Goal: Task Accomplishment & Management: Use online tool/utility

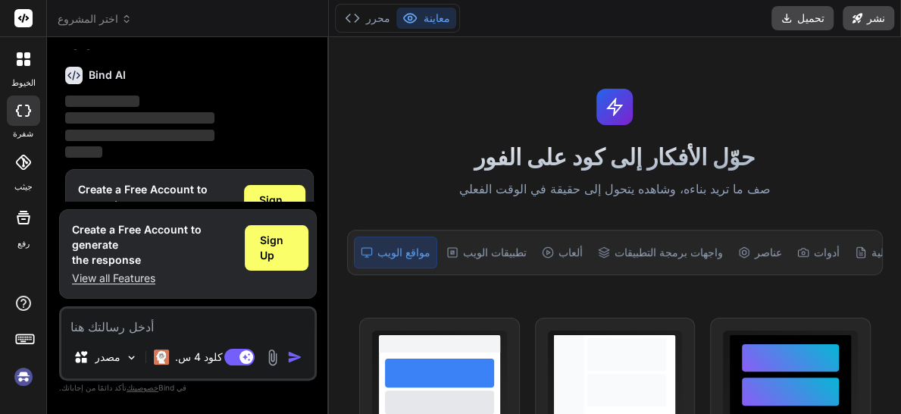
scroll to position [50, 0]
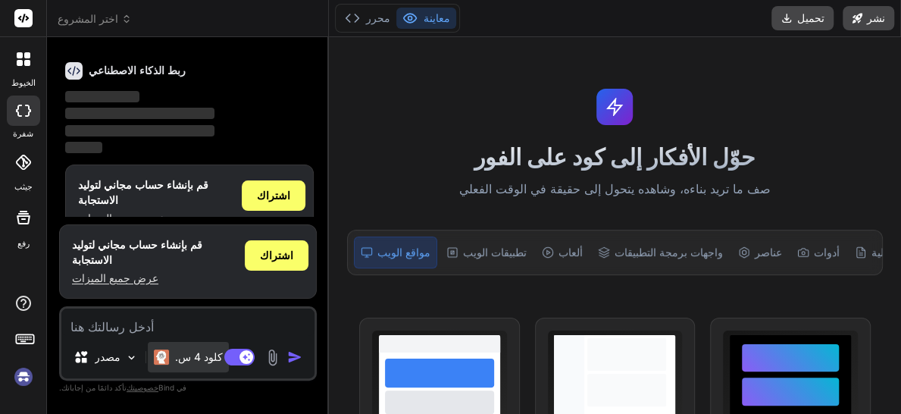
click at [191, 363] on font "كلود 4 س." at bounding box center [199, 356] width 48 height 13
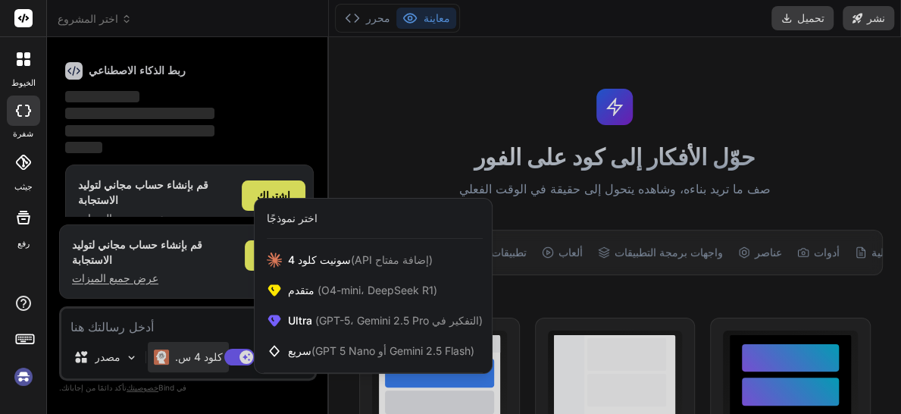
click at [111, 317] on div at bounding box center [450, 207] width 901 height 414
type textarea "x"
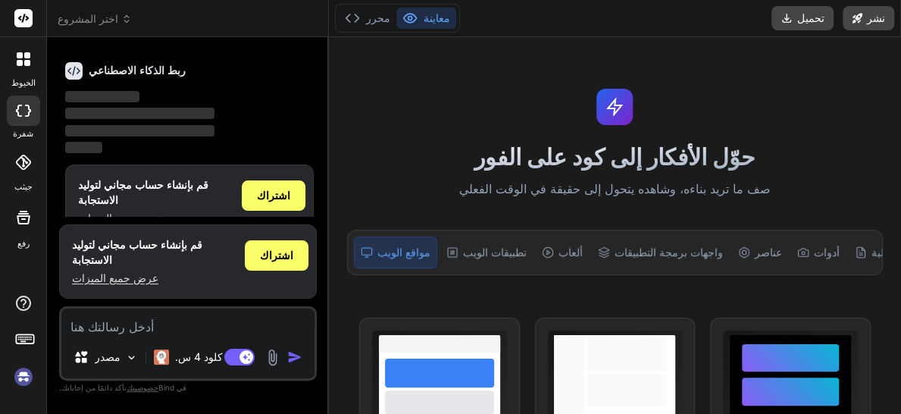
click at [97, 323] on textarea at bounding box center [187, 321] width 253 height 27
type textarea "ه"
type textarea "x"
type textarea "هل"
type textarea "x"
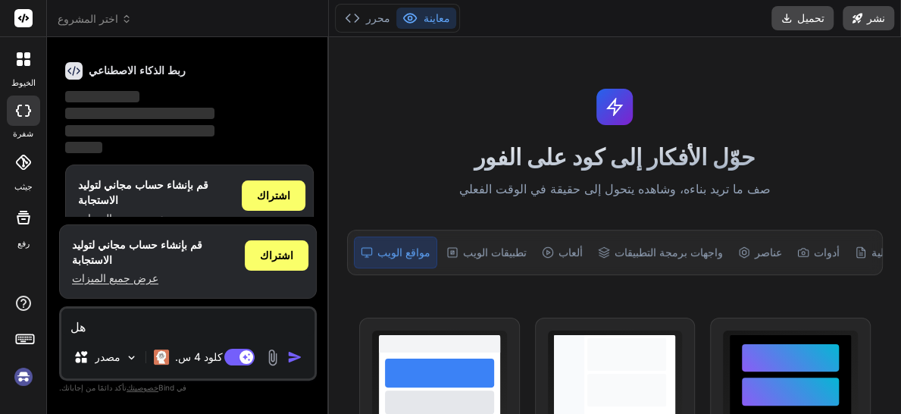
type textarea "هل"
type textarea "x"
type textarea "هل ت"
type textarea "x"
type textarea "هل تد"
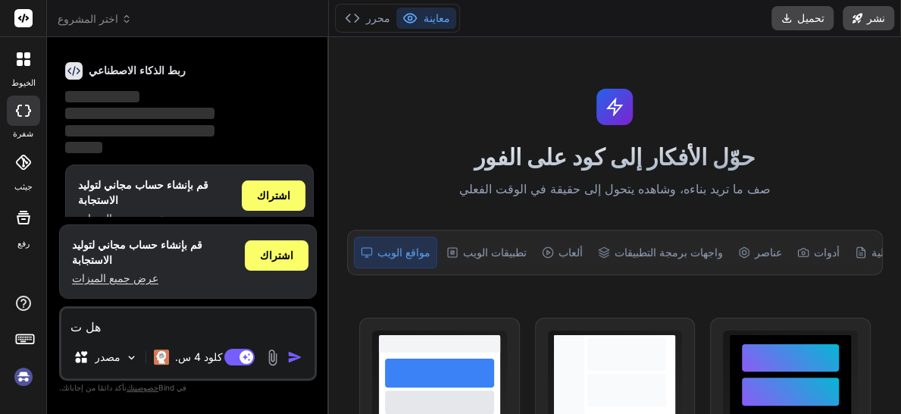
type textarea "x"
type textarea "هل تدع"
type textarea "x"
type textarea "هل تدعم"
type textarea "x"
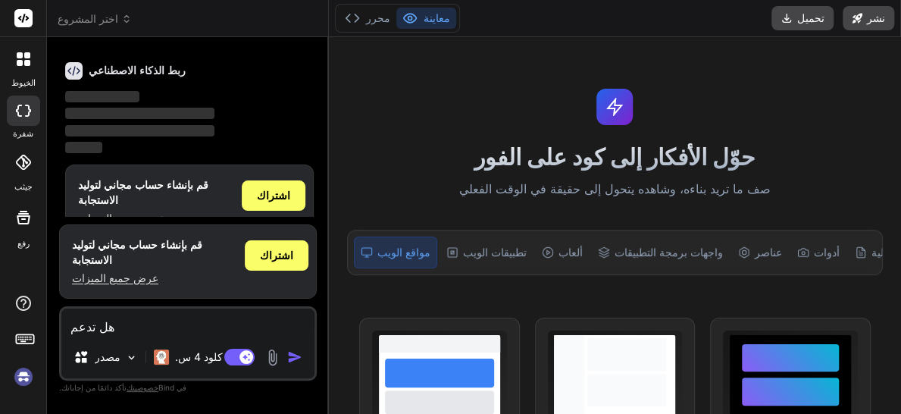
type textarea "هل تدعم"
type textarea "x"
type textarea "هل تدعم ا"
type textarea "x"
type textarea "هل تدعم ال"
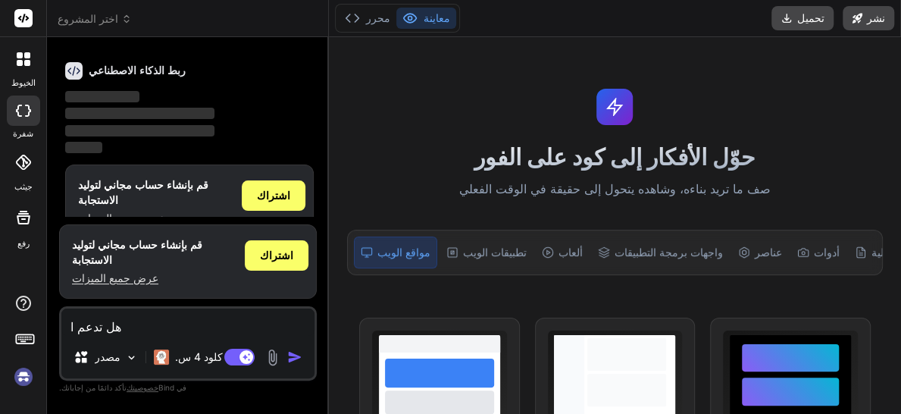
type textarea "x"
type textarea "هل تدعم الع"
type textarea "x"
type textarea "هل تدعم العر"
type textarea "x"
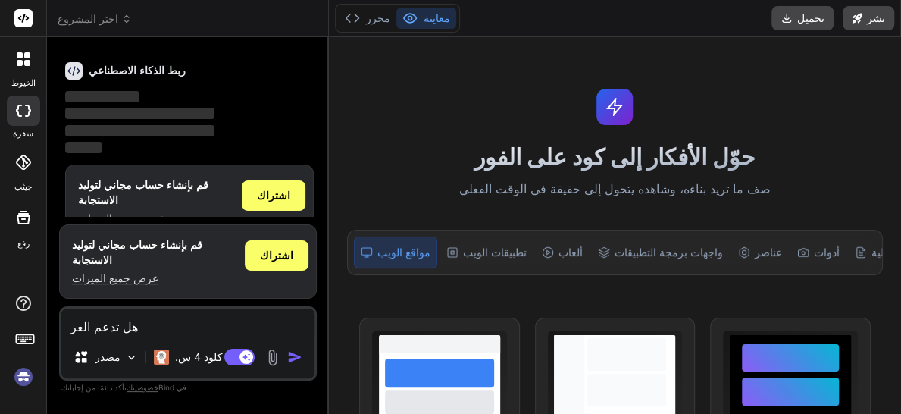
type textarea "هل تدعم ال[DEMOGRAPHIC_DATA]"
type textarea "x"
type textarea "هل تدعم العربي"
type textarea "x"
type textarea "هل تدعم العربية"
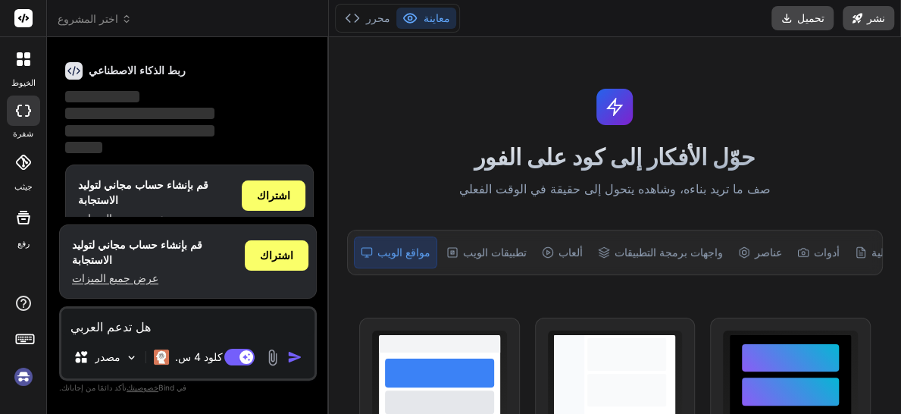
type textarea "x"
type textarea "هل تدعم العربية؟"
type textarea "x"
type textarea "هل تدعم العربية؟"
click at [292, 358] on img "button" at bounding box center [294, 356] width 15 height 15
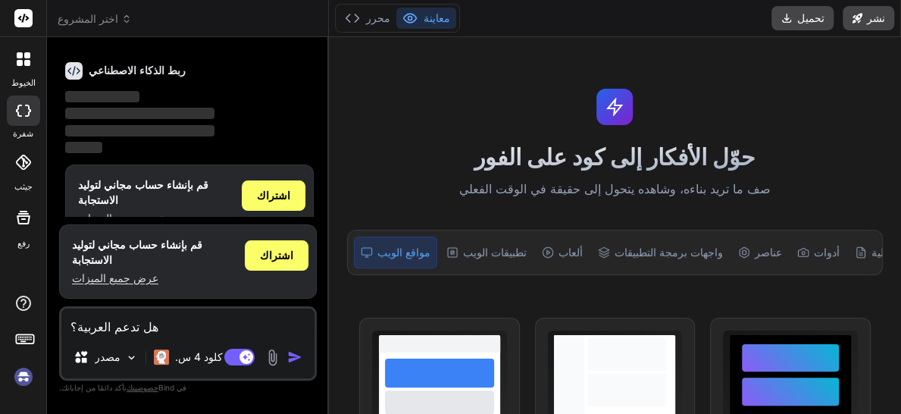
click at [292, 358] on img "button" at bounding box center [294, 356] width 15 height 15
click at [162, 332] on textarea "هل تدعم العربية؟" at bounding box center [187, 321] width 253 height 27
click at [126, 365] on div "مصدر" at bounding box center [105, 357] width 77 height 30
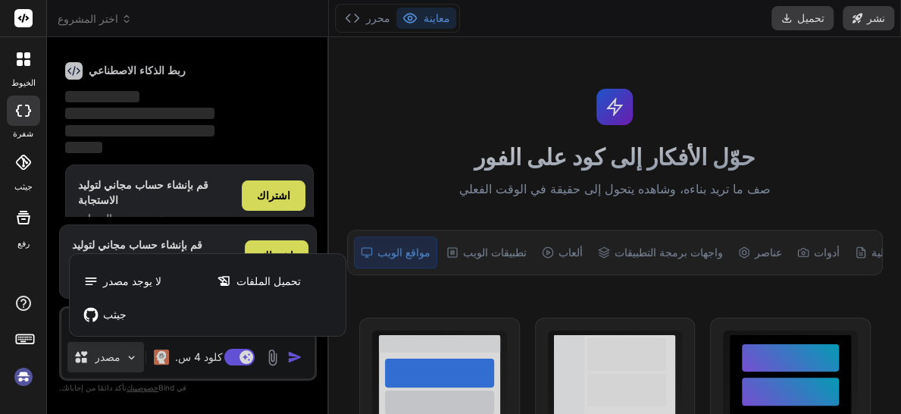
click at [126, 365] on div at bounding box center [450, 207] width 901 height 414
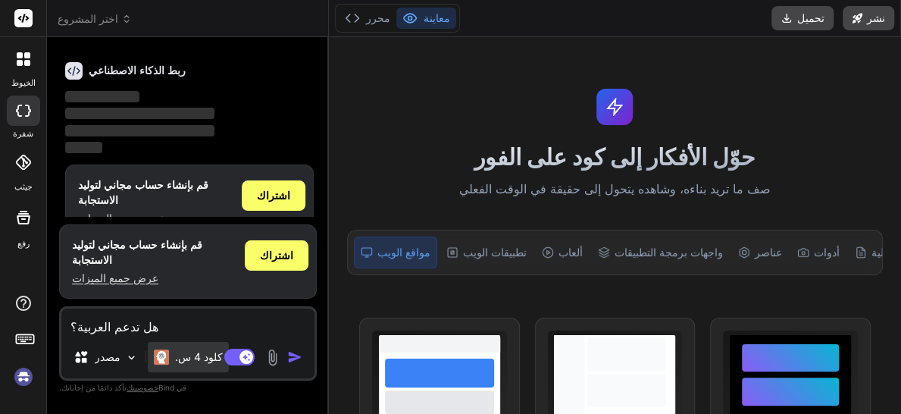
click at [189, 354] on font "كلود 4 س." at bounding box center [199, 356] width 48 height 13
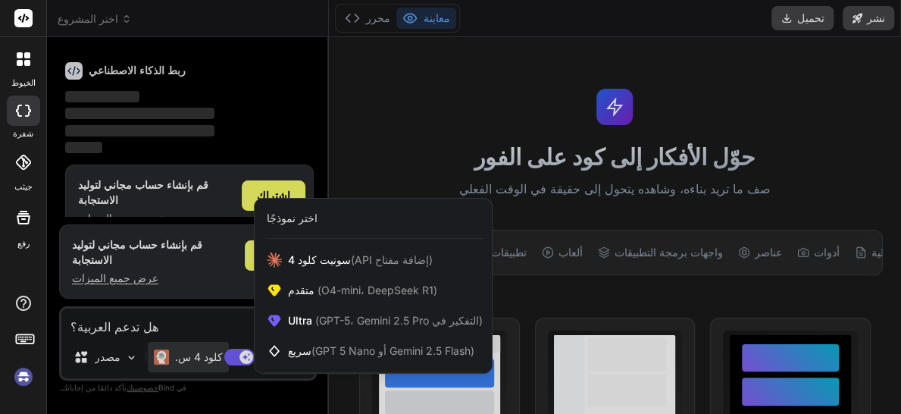
click at [194, 354] on div at bounding box center [450, 207] width 901 height 414
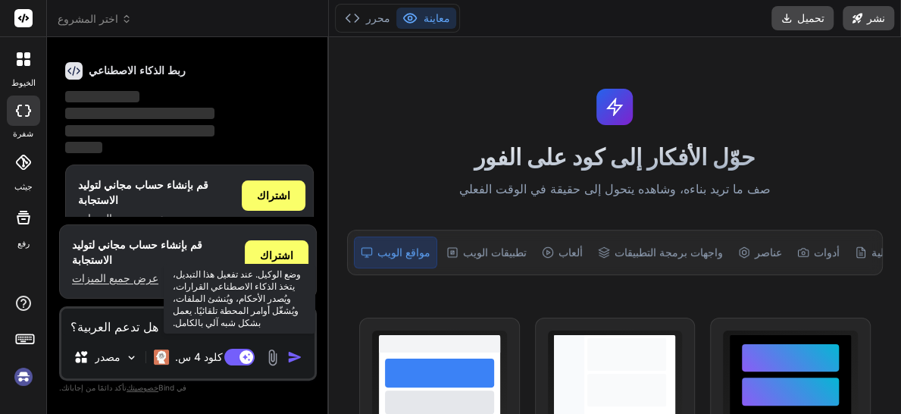
click at [244, 354] on rect at bounding box center [246, 357] width 14 height 14
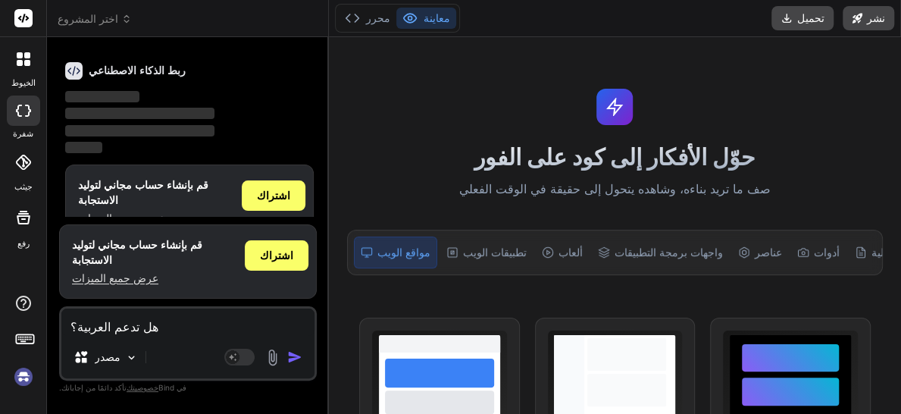
click at [292, 355] on img "button" at bounding box center [294, 356] width 15 height 15
drag, startPoint x: 292, startPoint y: 355, endPoint x: 184, endPoint y: 111, distance: 267.6
click at [184, 111] on div "أنت مرحبًا ربط الذكاء الاصطناعي ‌ ‌ ‌ ‌ قم بإنشاء حساب مجاني لتوليد الاستجابة ع…" at bounding box center [188, 231] width 258 height 364
click at [184, 111] on span "‌" at bounding box center [139, 113] width 149 height 11
click at [270, 201] on font "اشتراك" at bounding box center [273, 195] width 33 height 13
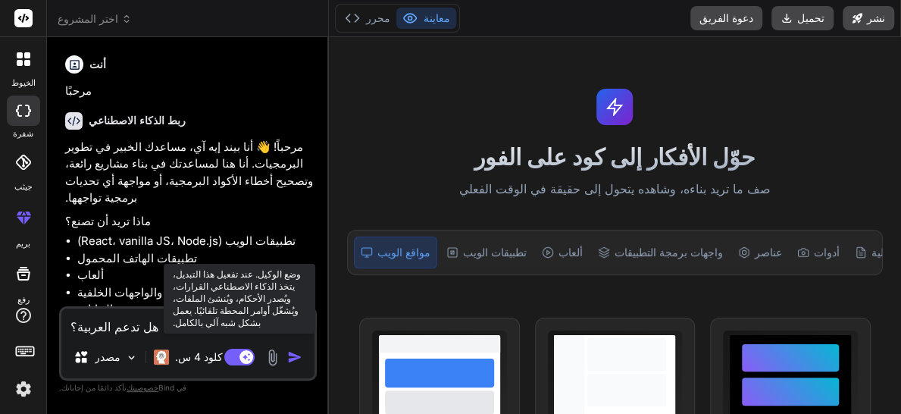
click at [234, 354] on rect at bounding box center [239, 356] width 30 height 17
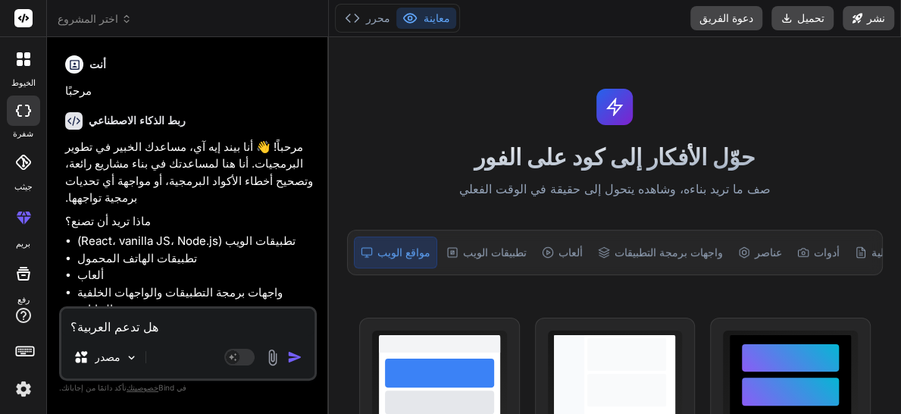
click at [296, 356] on img "button" at bounding box center [294, 356] width 15 height 15
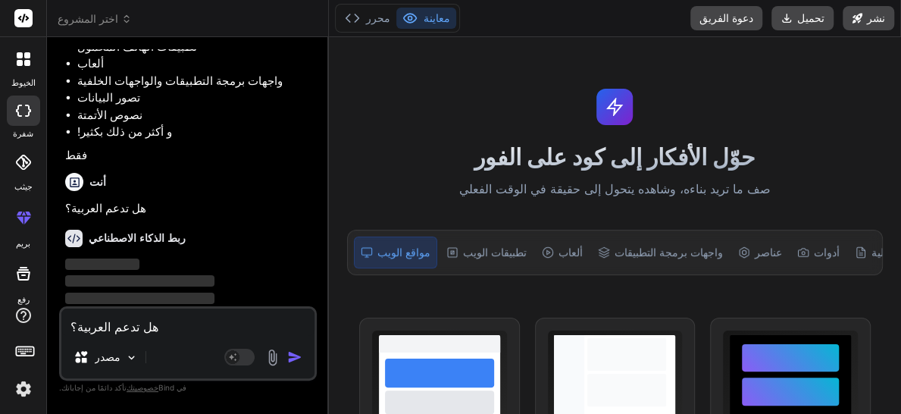
scroll to position [227, 0]
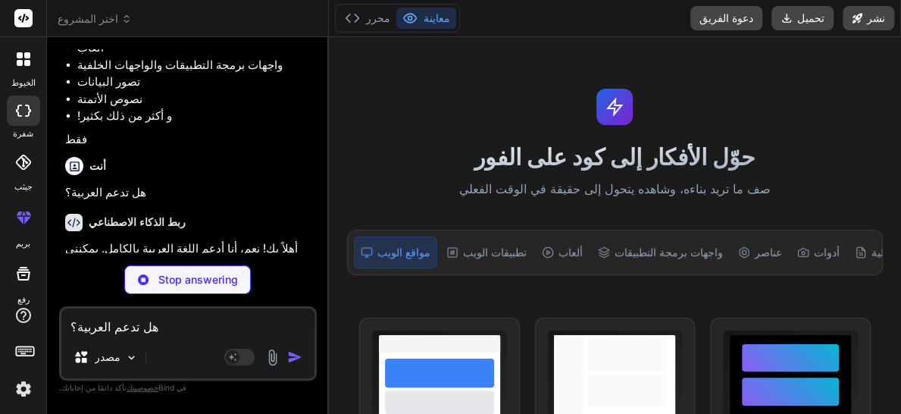
type textarea "x"
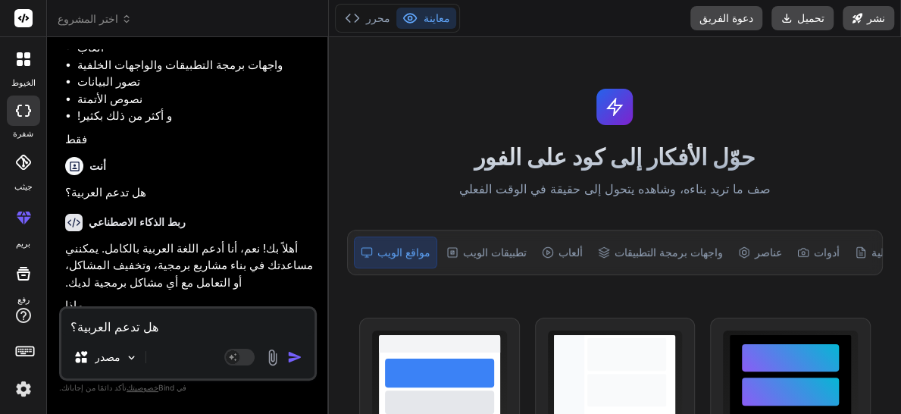
click at [187, 184] on p "هل تدعم العربية؟" at bounding box center [189, 192] width 248 height 17
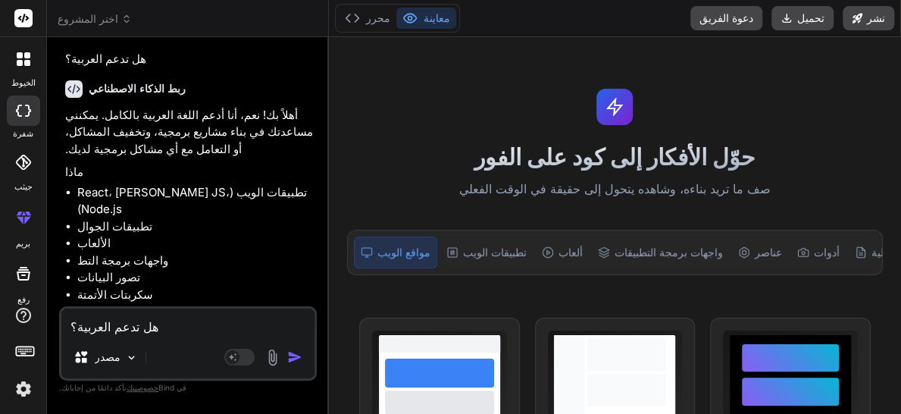
scroll to position [365, 0]
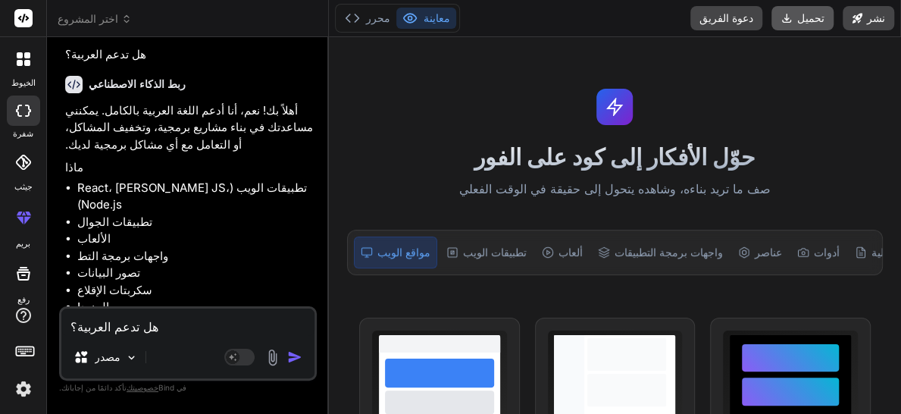
click at [813, 26] on button "تحميل" at bounding box center [802, 18] width 62 height 24
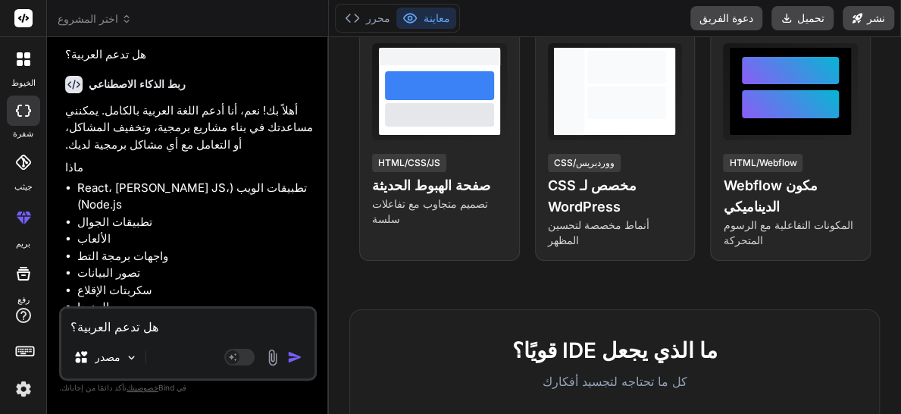
scroll to position [0, 0]
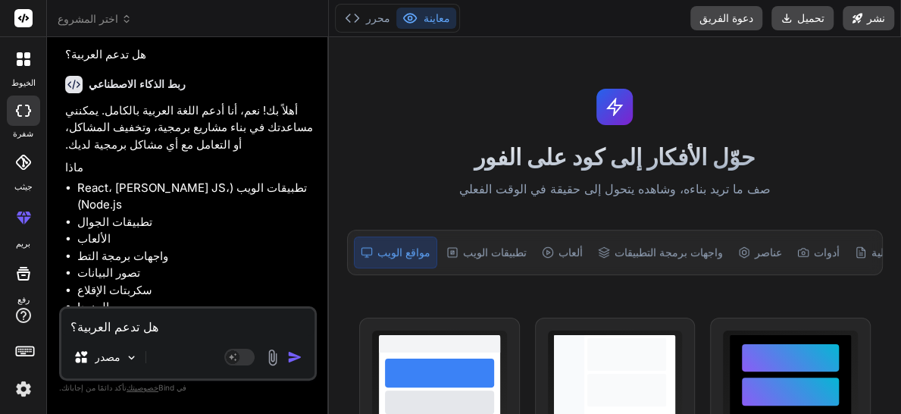
click at [121, 321] on textarea "هل تدعم العربية؟" at bounding box center [187, 321] width 253 height 27
type textarea "i"
type textarea "x"
type textarea "ig"
type textarea "x"
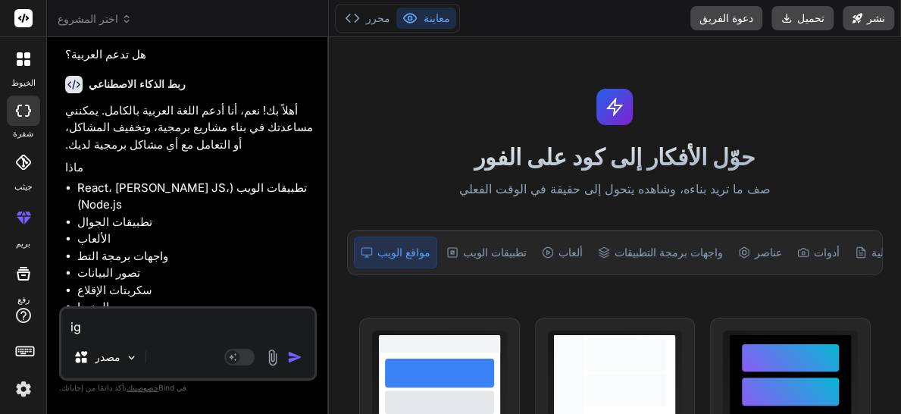
type textarea "i"
type textarea "x"
type textarea "ه"
type textarea "x"
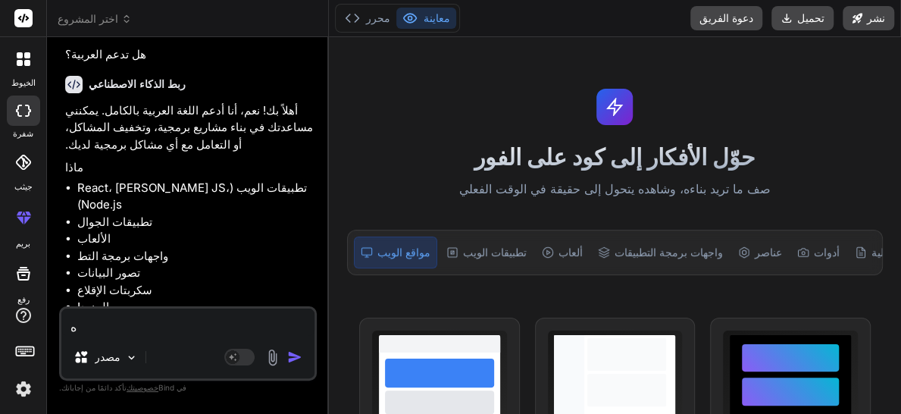
type textarea "هل"
type textarea "x"
type textarea "هل"
type textarea "x"
type textarea "هل ل"
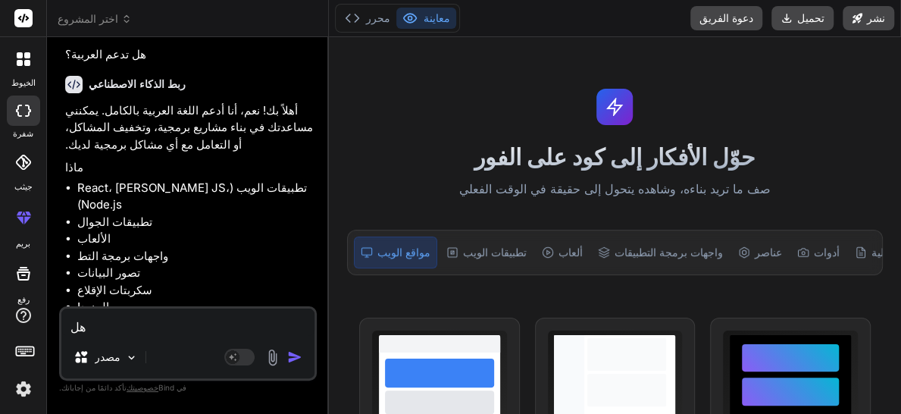
type textarea "x"
type textarea "هل ل\"
type textarea "x"
type textarea "هل ل"
type textarea "x"
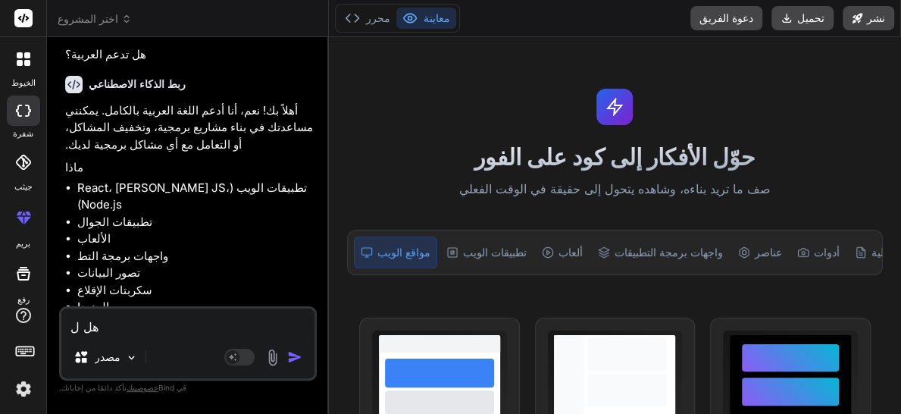
type textarea "هل لد"
type textarea "x"
type textarea "هل لدي"
type textarea "x"
type textarea "هل لديك"
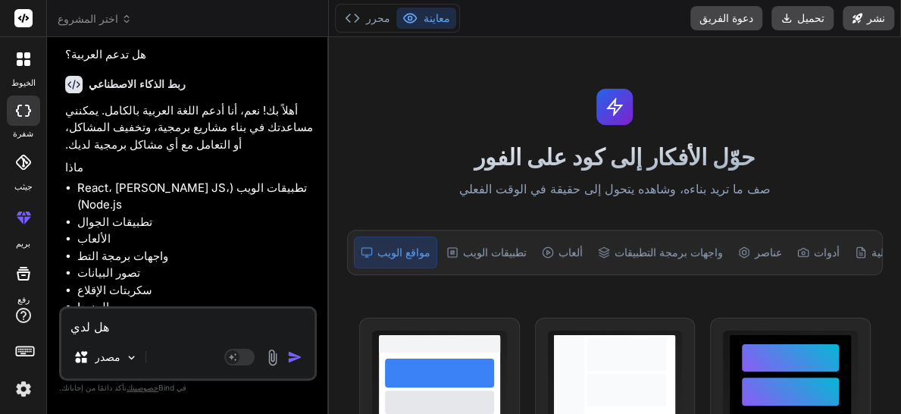
type textarea "x"
type textarea "هل لديك"
type textarea "x"
type textarea "هل لديك ت"
type textarea "x"
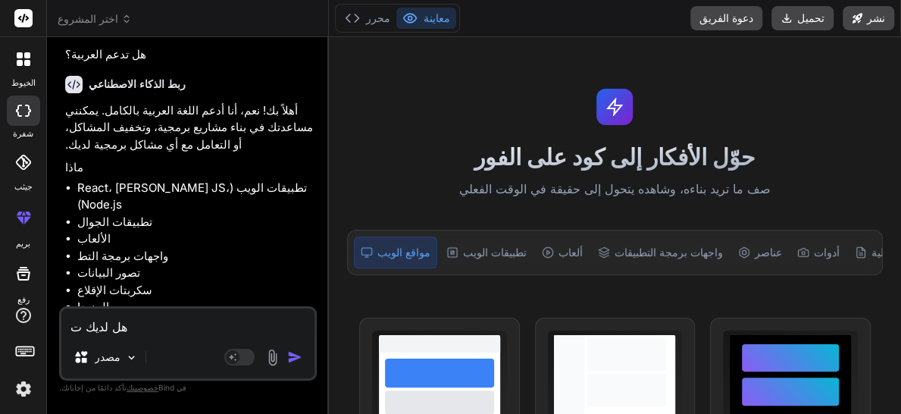
type textarea "هل لديك تط"
type textarea "x"
type textarea "هل لديك تطب"
type textarea "x"
type textarea "هل لديك تطبي"
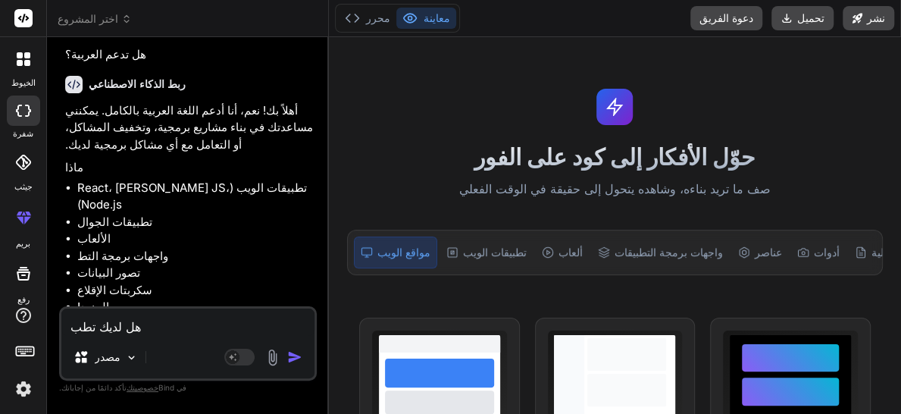
type textarea "x"
type textarea "هل لديك تطبيق"
type textarea "x"
type textarea "هل لديك تطبيق"
type textarea "x"
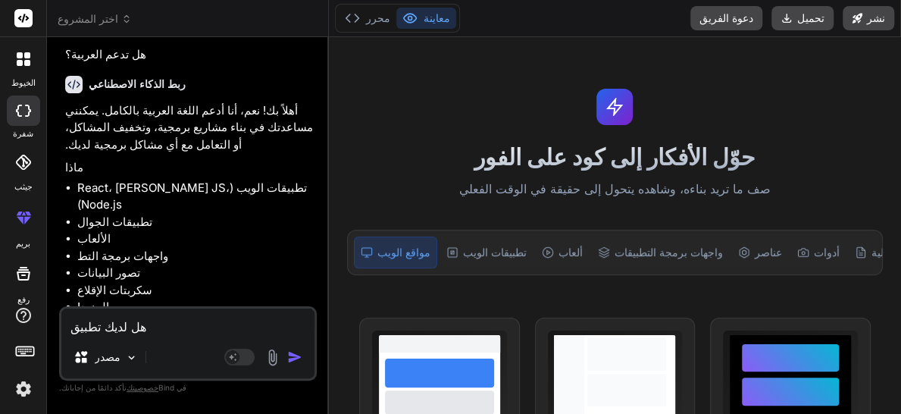
type textarea "هل لديك تطبيق ي"
type textarea "x"
type textarea "هل لديك تطبيق يع"
type textarea "x"
type textarea "هل لديك تطبيق يعم"
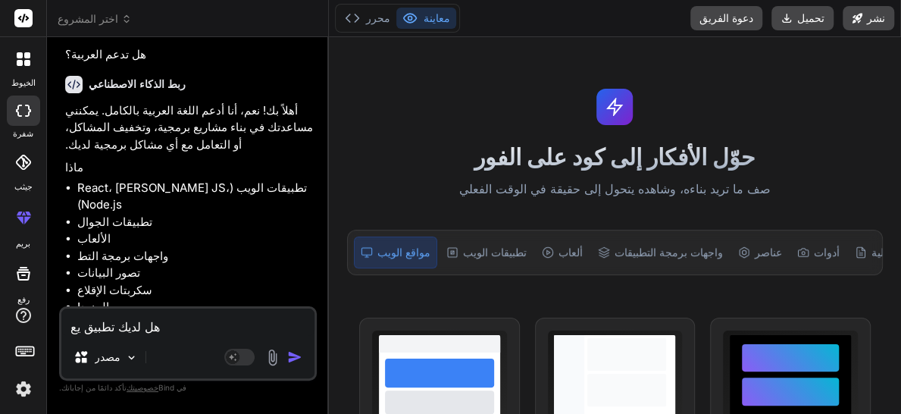
type textarea "x"
type textarea "هل لديك تطبيق يعمل"
type textarea "x"
type textarea "هل لديك تطبيق يعمل"
type textarea "x"
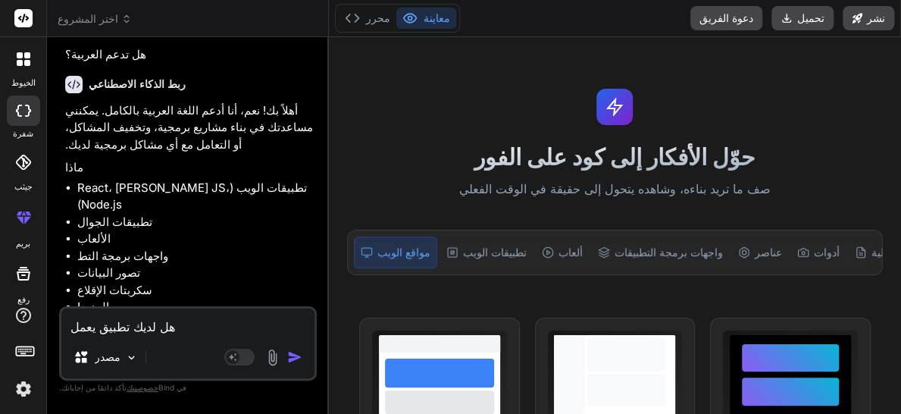
type textarea "هل لديك تطبيق يعمل ع"
type textarea "x"
type textarea "هل لديك تطبيق يعمل عل"
type textarea "x"
type textarea "هل لديك تطبيق يعمل على"
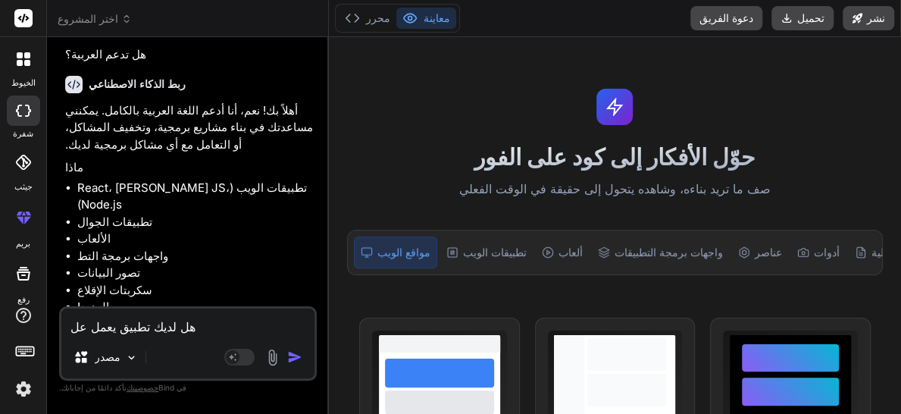
type textarea "x"
type textarea "هل لديك تطبيق يعمل على"
type textarea "x"
type textarea "هل لديك تطبيق يعمل على و"
type textarea "x"
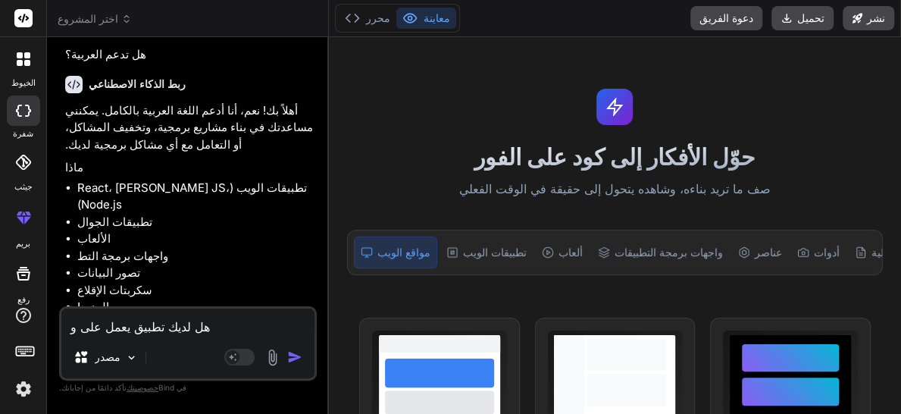
type textarea "هل لديك تطبيق يعمل على وي"
type textarea "x"
type textarea "هل لديك تطبيق يعمل على وين"
type textarea "x"
type textarea "هل لديك تطبيق يعمل على ويند"
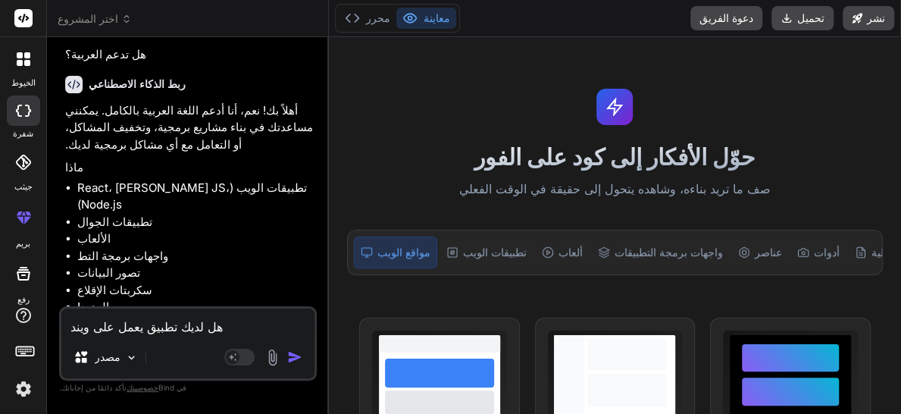
type textarea "x"
type textarea "هل لديك تطبيق يعمل على ويندو"
type textarea "x"
type textarea "هل لديك تطبيق يعمل على ويندوز"
type textarea "x"
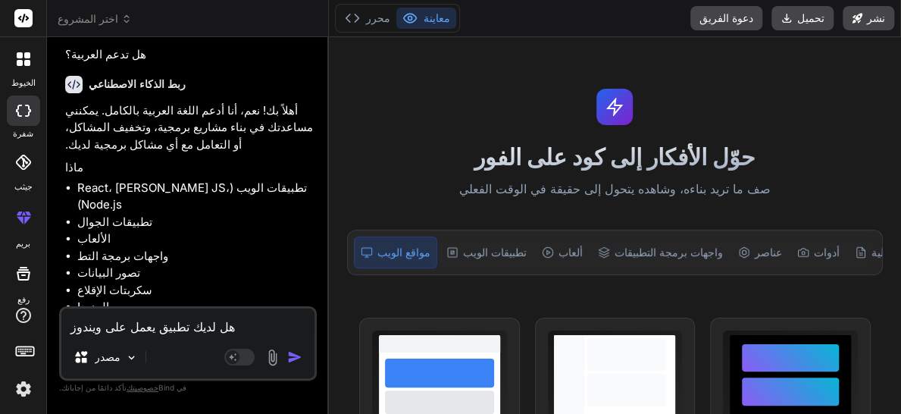
type textarea "هل لديك تطبيق يعمل على ويندوز؟"
type textarea "x"
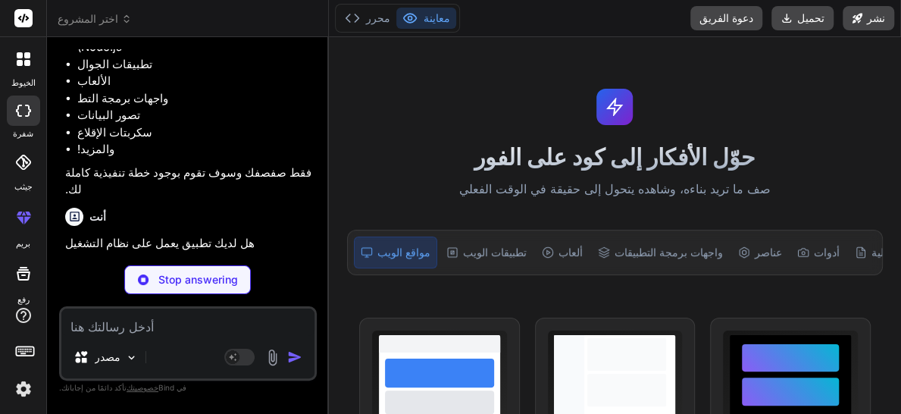
scroll to position [523, 0]
type textarea "x"
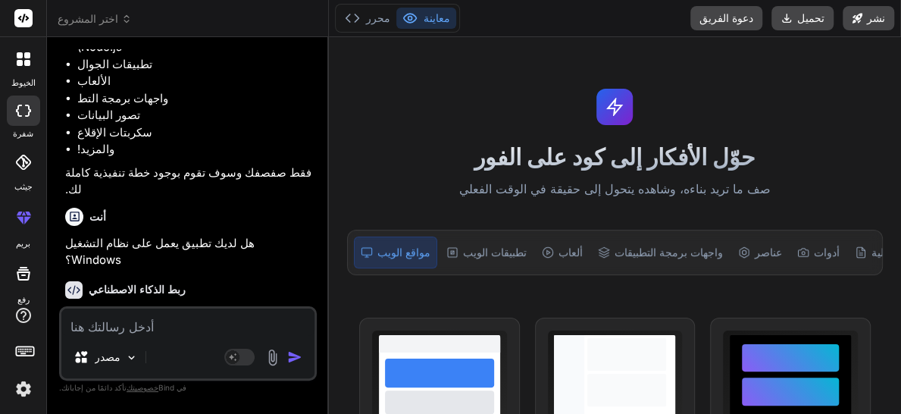
click at [218, 308] on p "أهلاً بك!" at bounding box center [189, 316] width 248 height 17
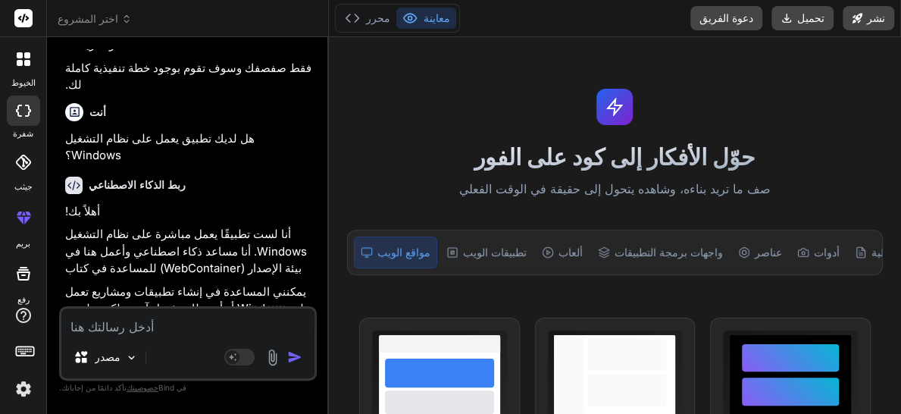
scroll to position [629, 0]
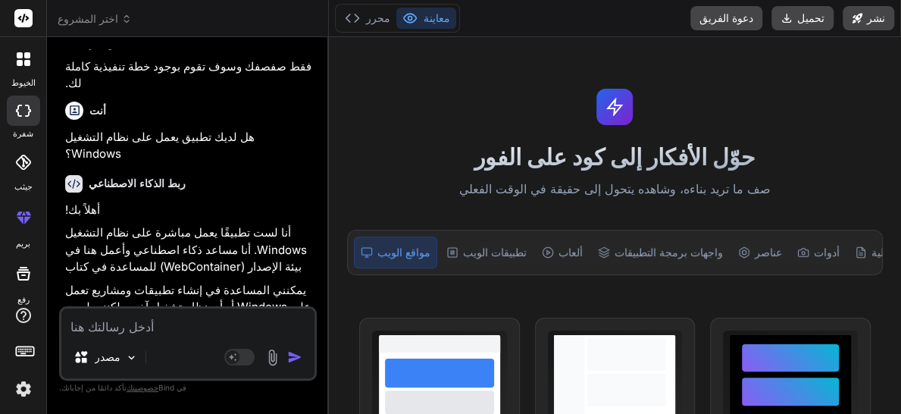
click at [112, 330] on textarea at bounding box center [187, 321] width 253 height 27
type textarea "ت"
type textarea "x"
type textarea "تع"
type textarea "x"
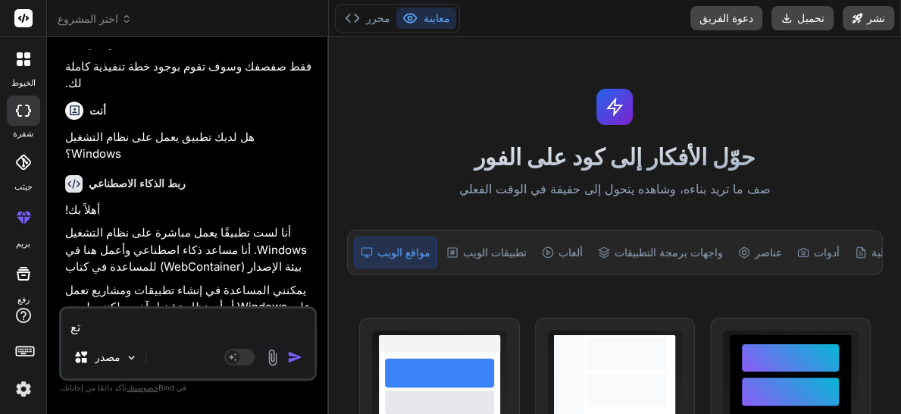
type textarea "تعم"
type textarea "x"
type textarea "تعمل"
type textarea "x"
type textarea "تعمل"
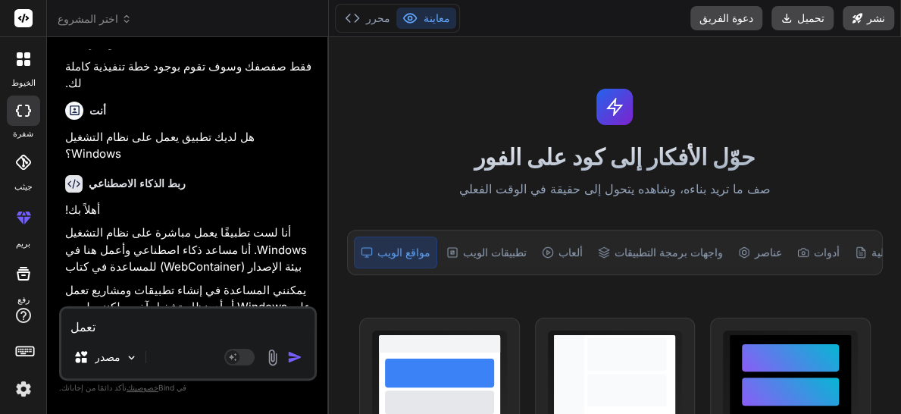
type textarea "x"
type textarea "تعمل ع"
type textarea "x"
type textarea "تعمل عل"
type textarea "x"
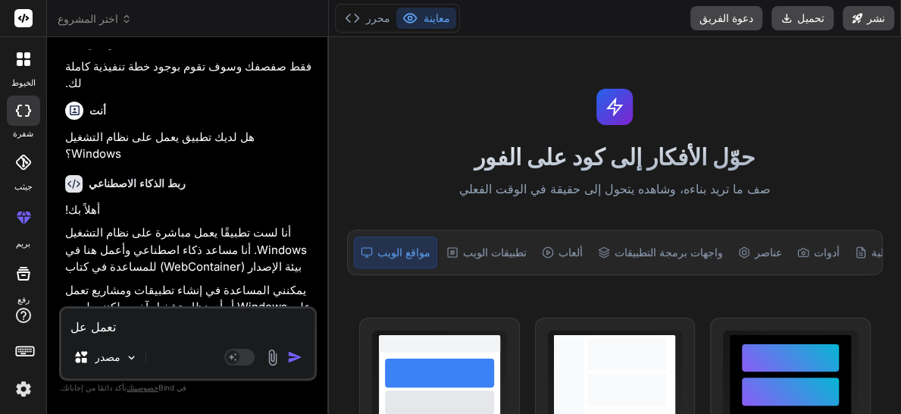
type textarea "تعمل على"
type textarea "x"
type textarea "تعمل على"
type textarea "x"
type textarea "تعمل على ا"
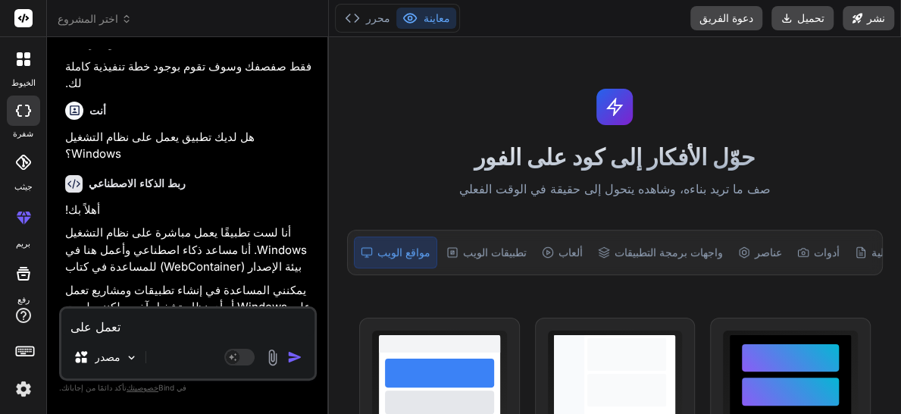
type textarea "x"
type textarea "تعمل على ال"
type textarea "x"
type textarea "تعمل على الم"
type textarea "x"
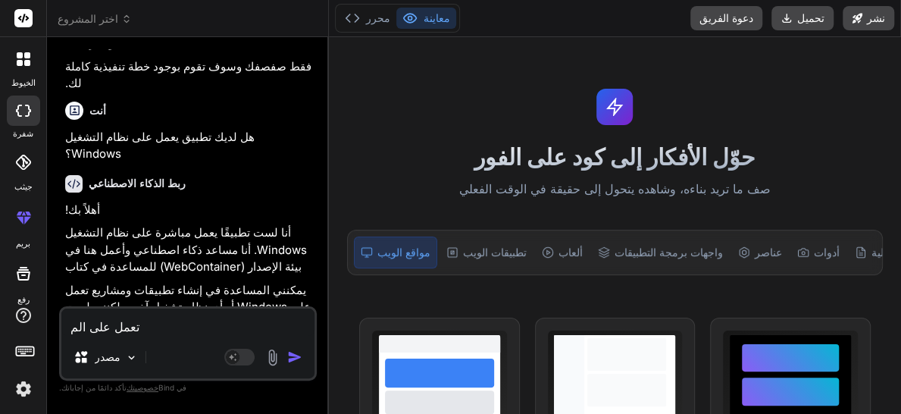
type textarea "تعمل على المت"
type textarea "x"
type textarea "تعمل على المتص"
type textarea "x"
type textarea "تعمل على المتصف"
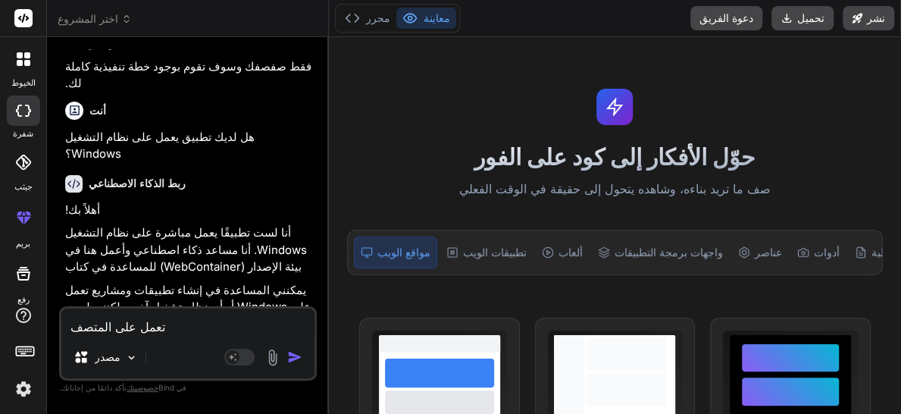
type textarea "x"
type textarea "تعمل على المتصفح"
type textarea "x"
type textarea "تعمل على المتصفح"
type textarea "x"
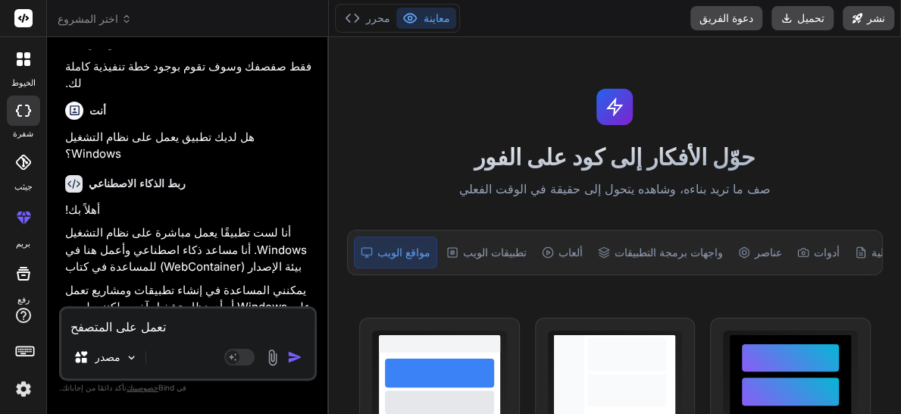
type textarea "تعمل على المتصفح ف"
type textarea "x"
type textarea "تعمل على المتصفح فق"
type textarea "x"
type textarea "تعمل على المتصفح فقط"
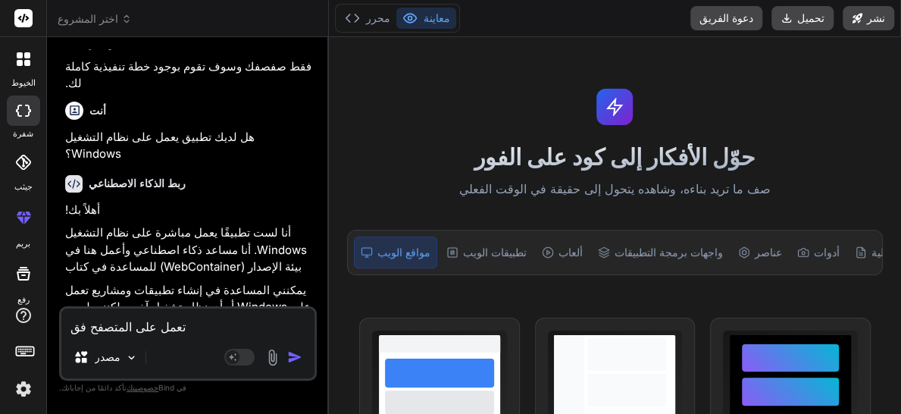
type textarea "x"
type textarea "تعمل على المتصفح فقط؟"
type textarea "x"
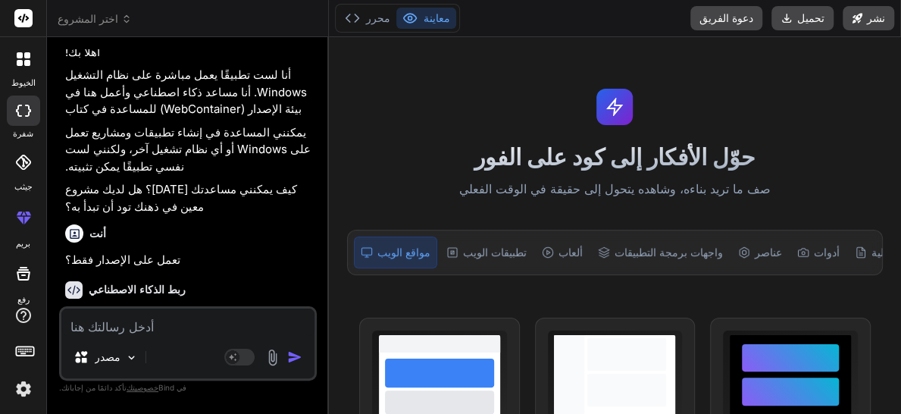
scroll to position [786, 0]
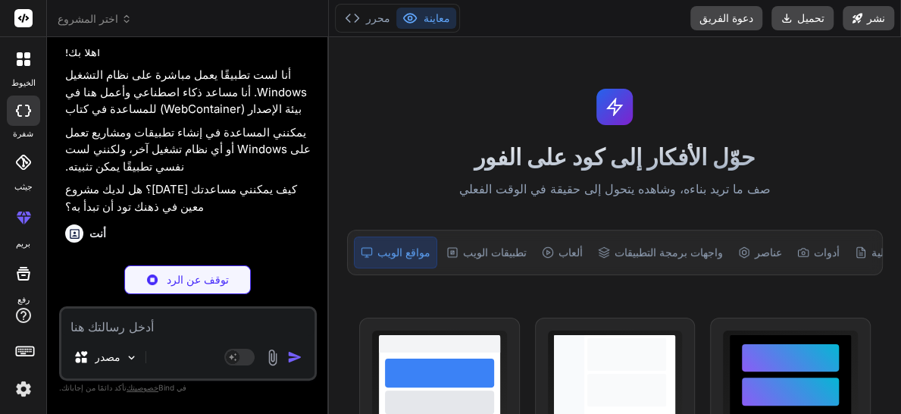
type textarea "x"
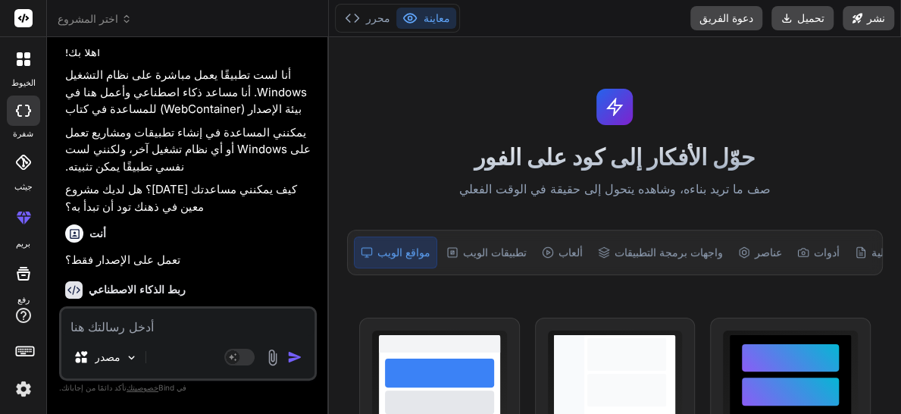
click at [245, 308] on p "نعم، بدأت في بيئة الإصدار فقط، وتحديداً داخل "WebContainer" وهو بيئة Node.js ال…" at bounding box center [189, 334] width 248 height 52
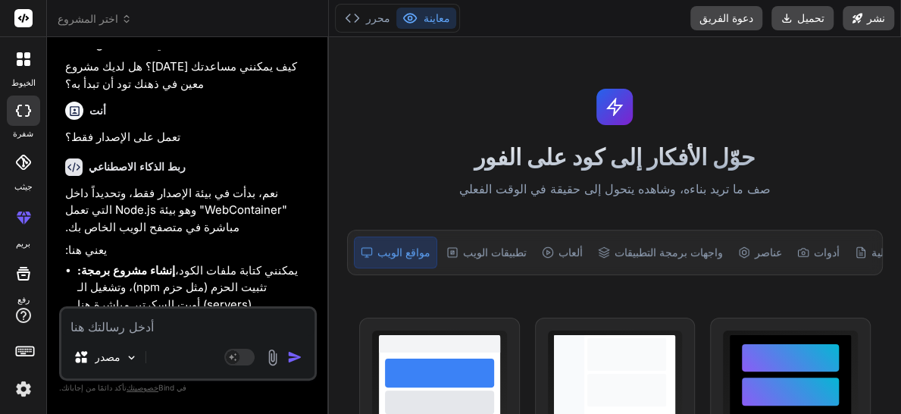
scroll to position [929, 0]
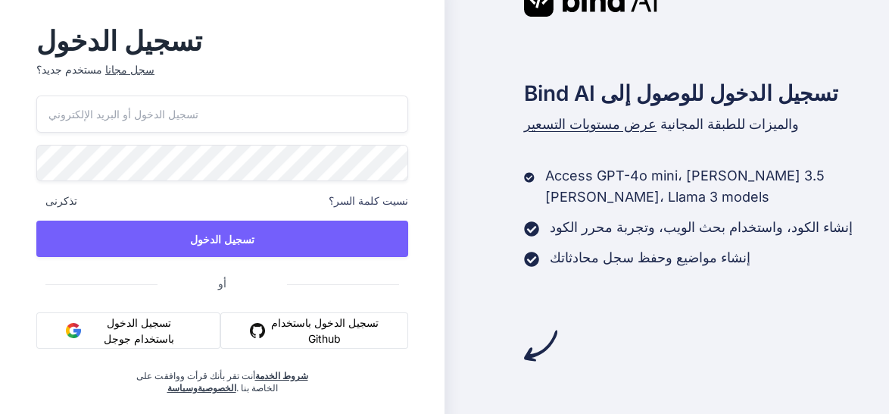
click at [106, 73] on font "سجل مجانا" at bounding box center [129, 69] width 49 height 13
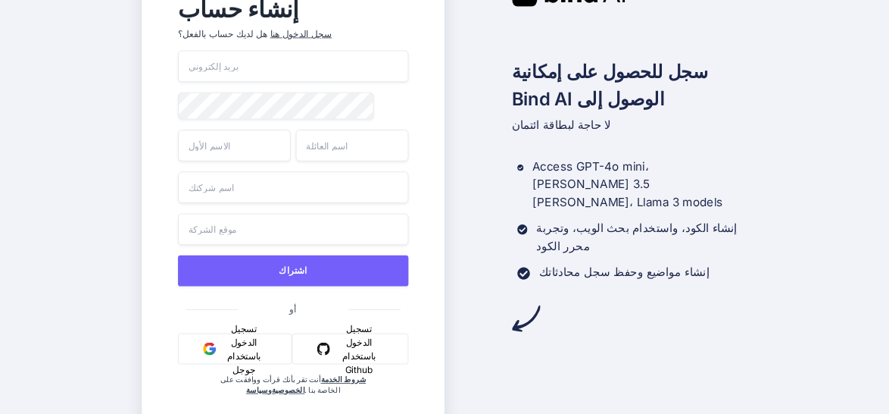
click at [245, 63] on input "email" at bounding box center [293, 66] width 230 height 32
type input "ش"
type input "abohatem1410@gmail.com"
click at [236, 140] on input "text" at bounding box center [234, 145] width 113 height 32
type input "FAISAL"
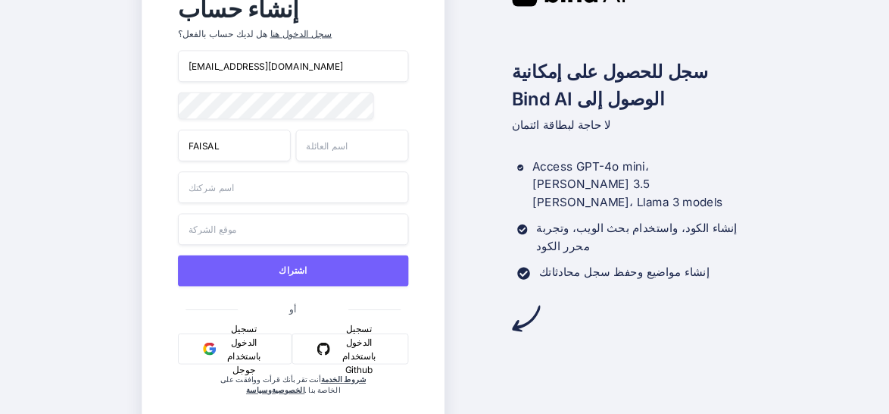
type input "ALSHEHRI"
click at [223, 184] on input "text" at bounding box center [293, 187] width 230 height 32
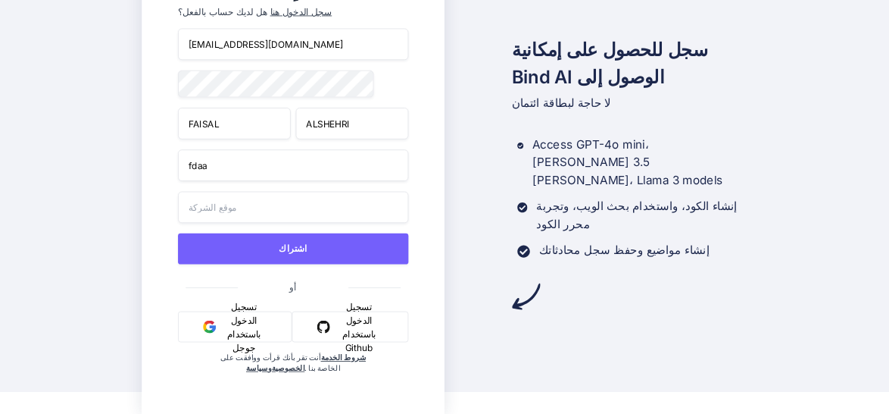
type input "fdaa"
click at [258, 208] on input "text" at bounding box center [293, 207] width 230 height 32
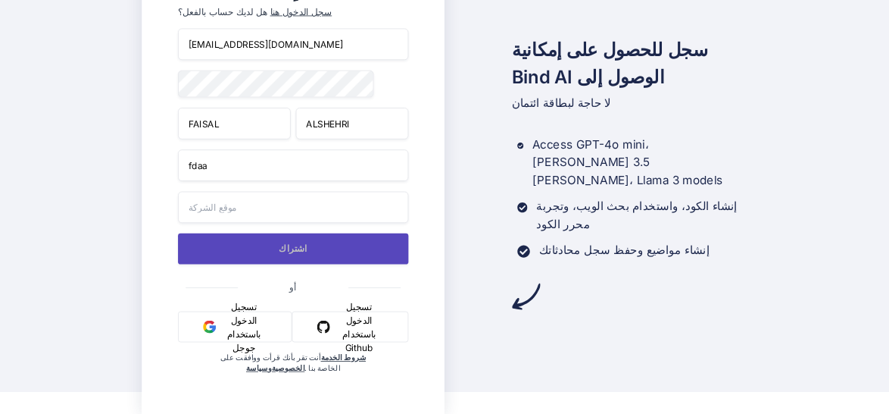
scroll to position [17, 0]
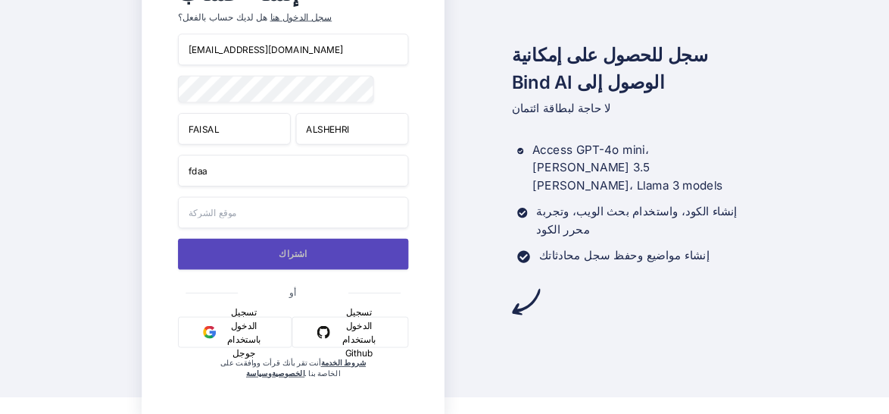
click at [265, 250] on button "اشتراك" at bounding box center [293, 253] width 230 height 31
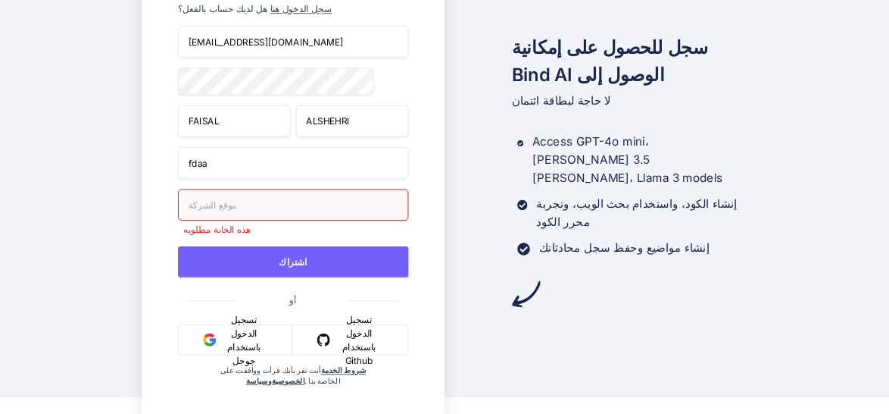
click at [233, 211] on input "text" at bounding box center [293, 205] width 230 height 32
type input "saudia arab"
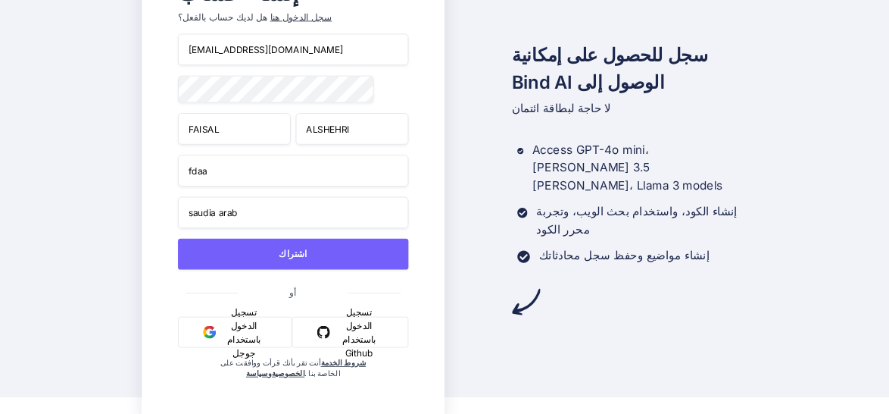
scroll to position [24, 0]
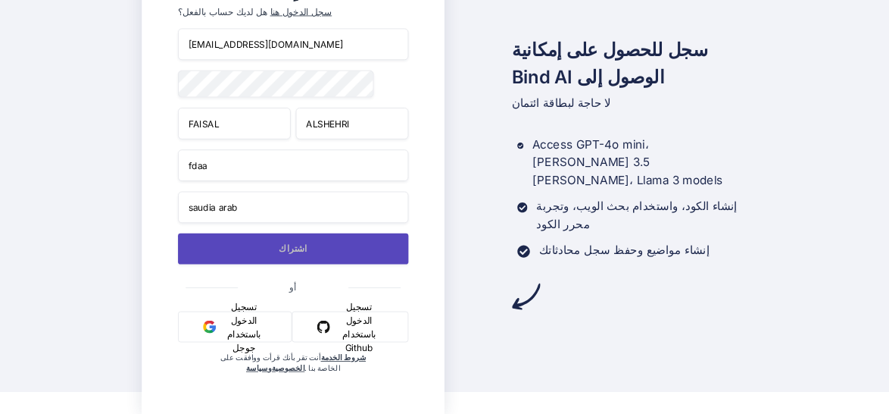
click at [280, 251] on button "اشتراك" at bounding box center [293, 248] width 230 height 31
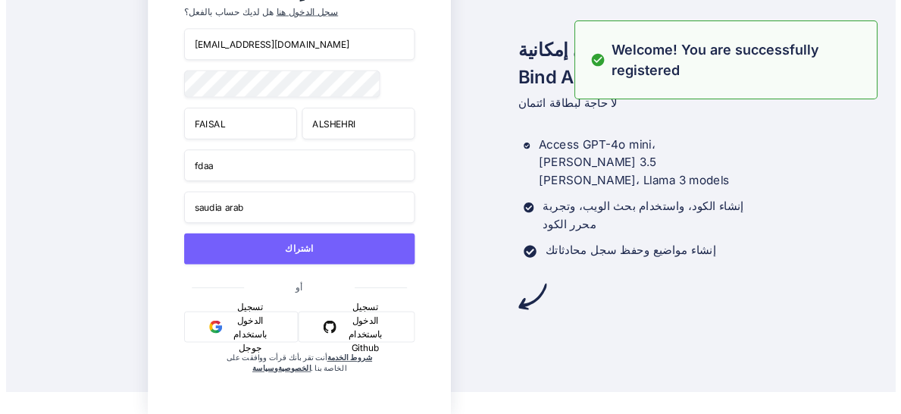
scroll to position [0, 0]
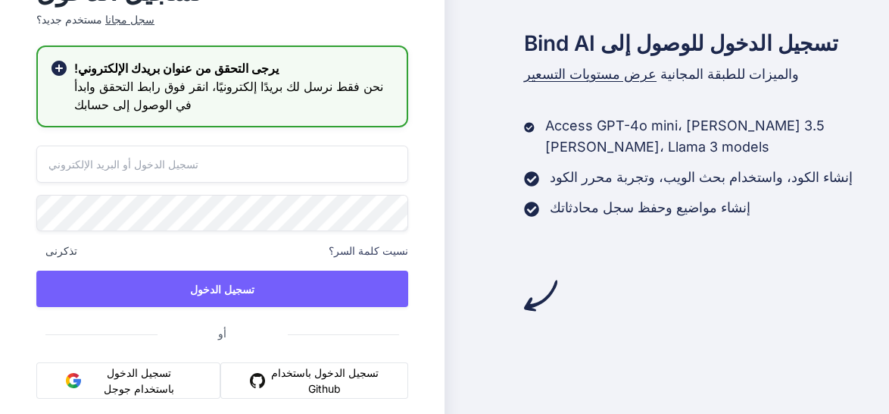
type input "abohatem1410@gmail.com"
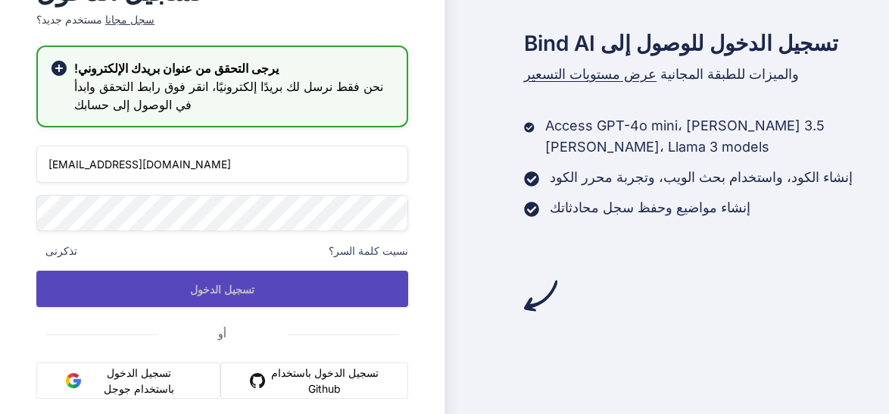
click at [304, 286] on button "تسجيل الدخول" at bounding box center [222, 288] width 372 height 36
click at [227, 293] on font "تسجيل الدخول" at bounding box center [222, 289] width 64 height 13
